Goal: Communication & Community: Answer question/provide support

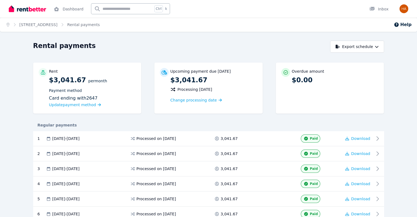
click at [378, 12] on div at bounding box center [373, 8] width 9 height 5
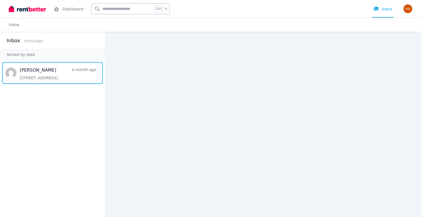
click at [39, 73] on span "Message list" at bounding box center [52, 73] width 105 height 22
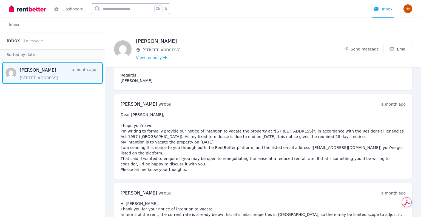
scroll to position [240, 0]
